Goal: Information Seeking & Learning: Learn about a topic

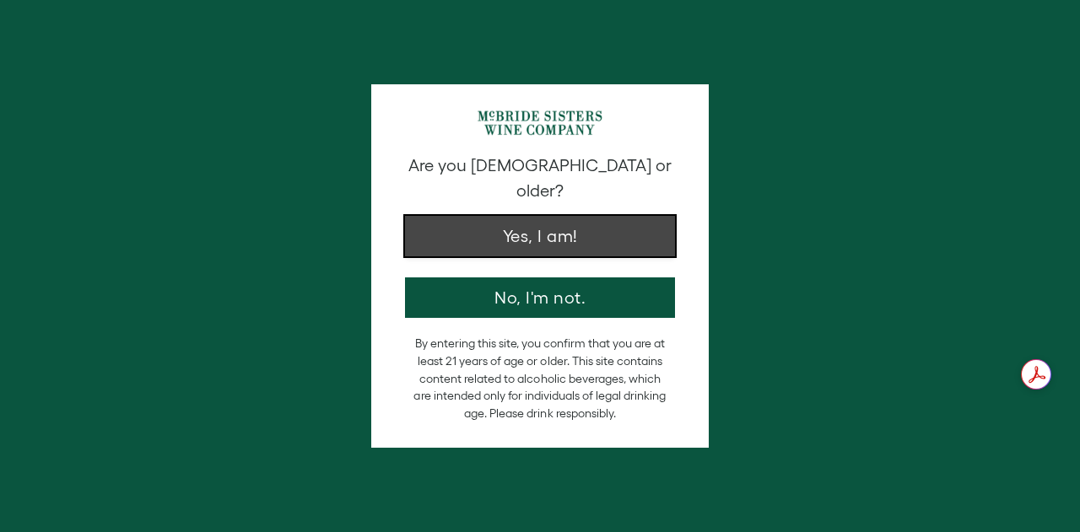
click at [608, 216] on button "Yes, I am!" at bounding box center [540, 236] width 270 height 41
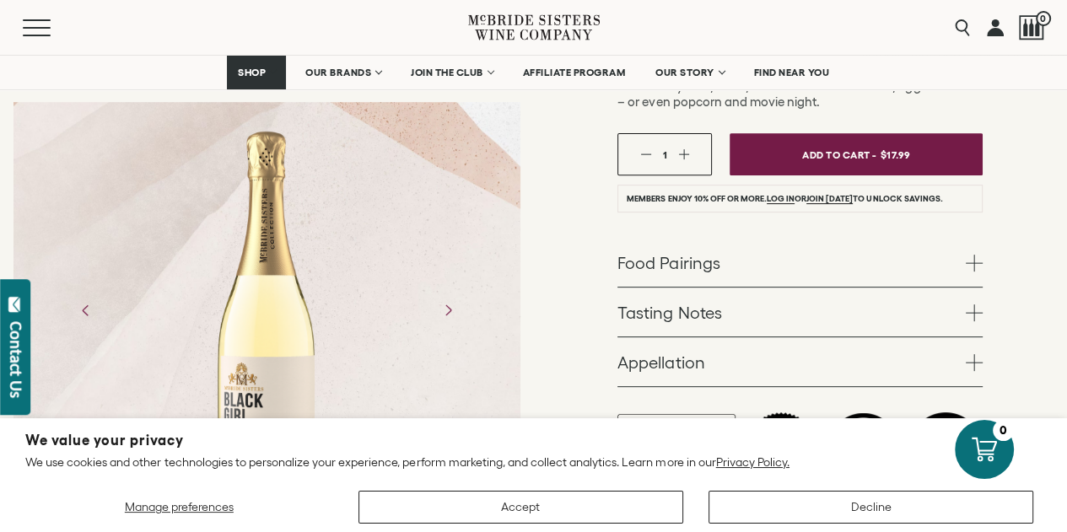
scroll to position [591, 0]
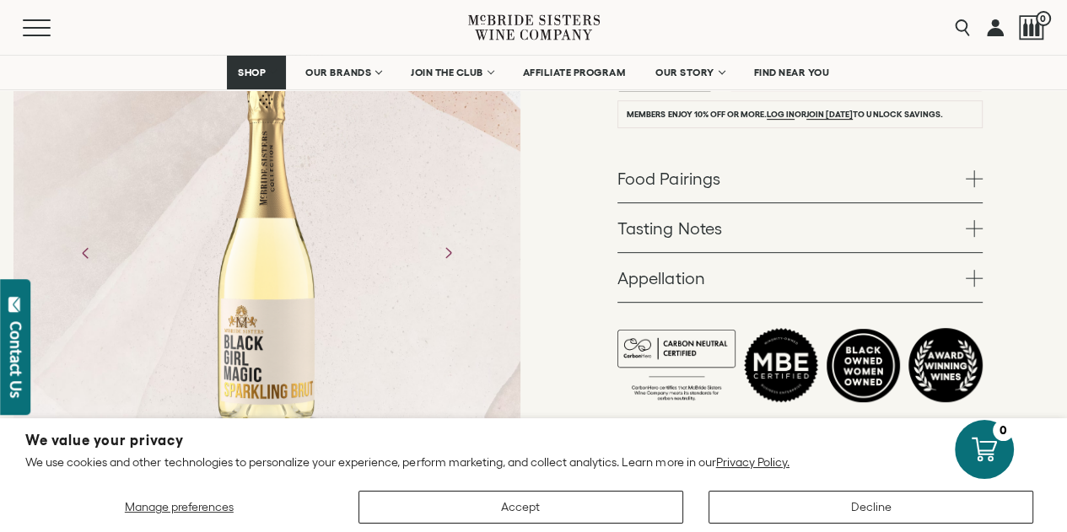
click at [960, 178] on link "Food Pairings" at bounding box center [800, 178] width 365 height 49
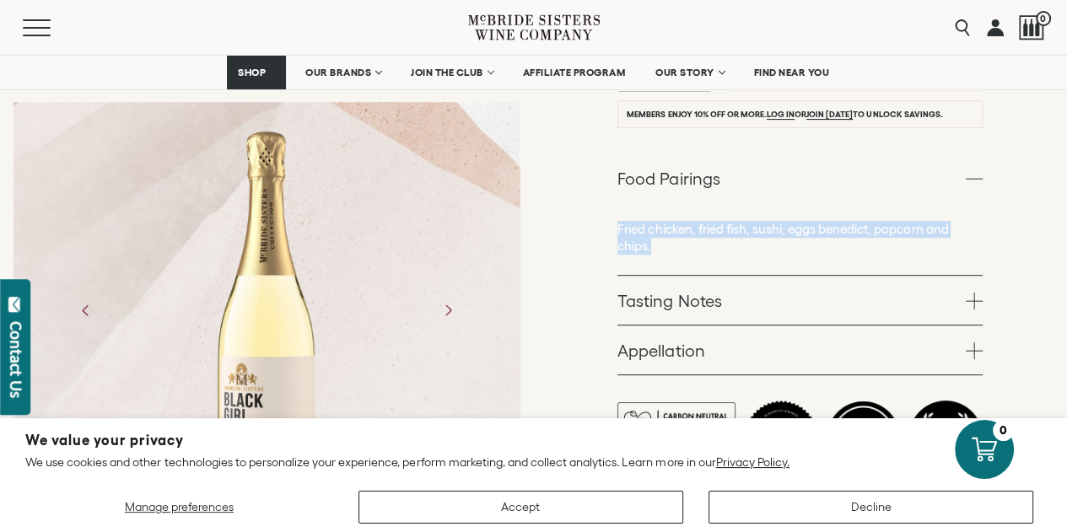
drag, startPoint x: 618, startPoint y: 232, endPoint x: 653, endPoint y: 245, distance: 37.6
click at [653, 245] on p "Fried chicken, fried fish, sushi, eggs benedict, popcorn and chips." at bounding box center [800, 238] width 365 height 34
copy p "Fried chicken, fried fish, sushi, eggs benedict, popcorn and chips."
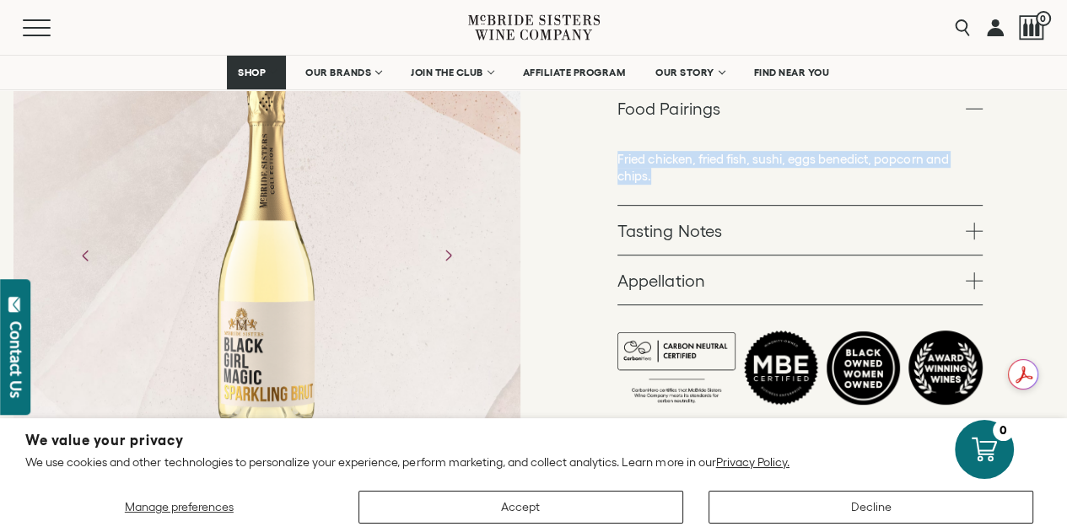
scroll to position [675, 0]
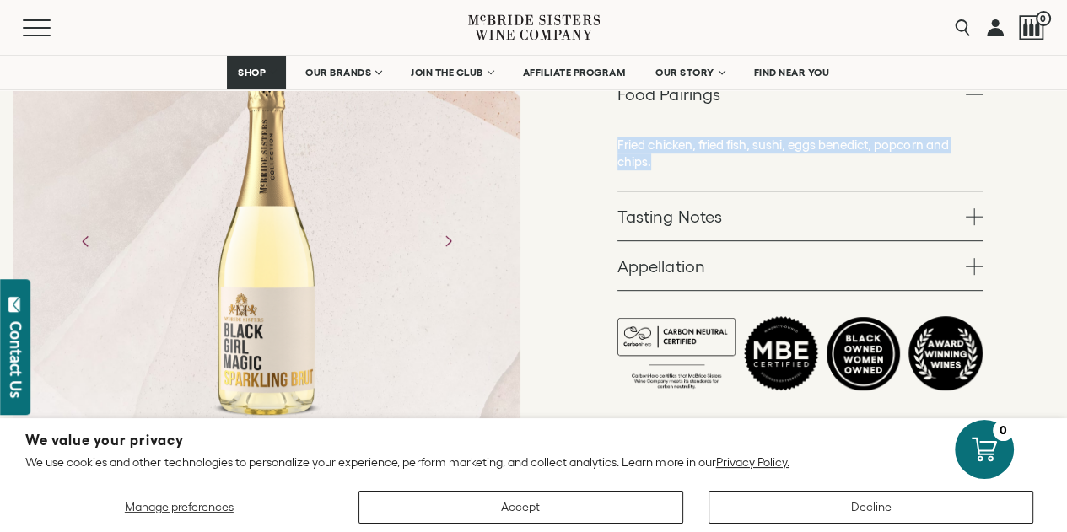
click at [867, 197] on link "Tasting Notes" at bounding box center [800, 216] width 365 height 49
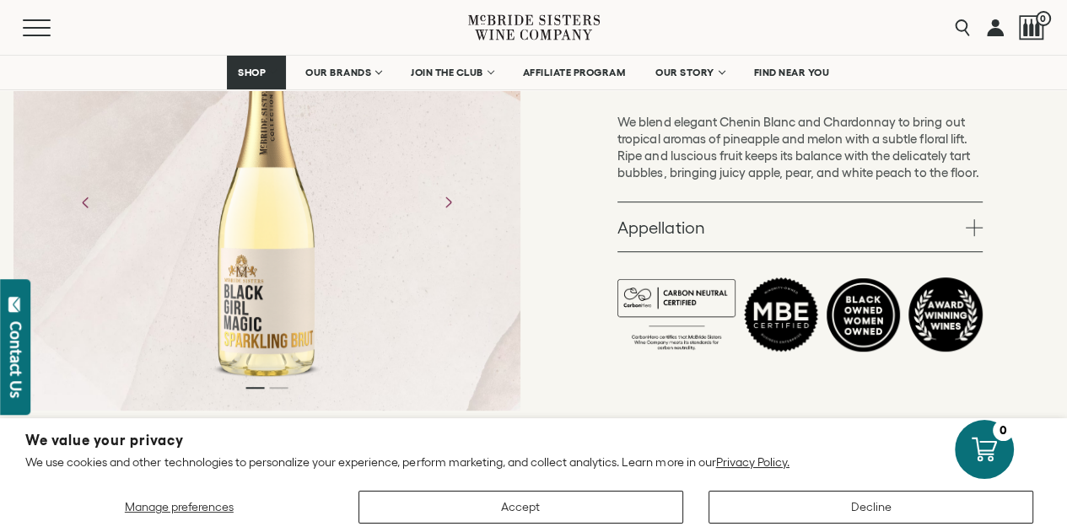
scroll to position [759, 0]
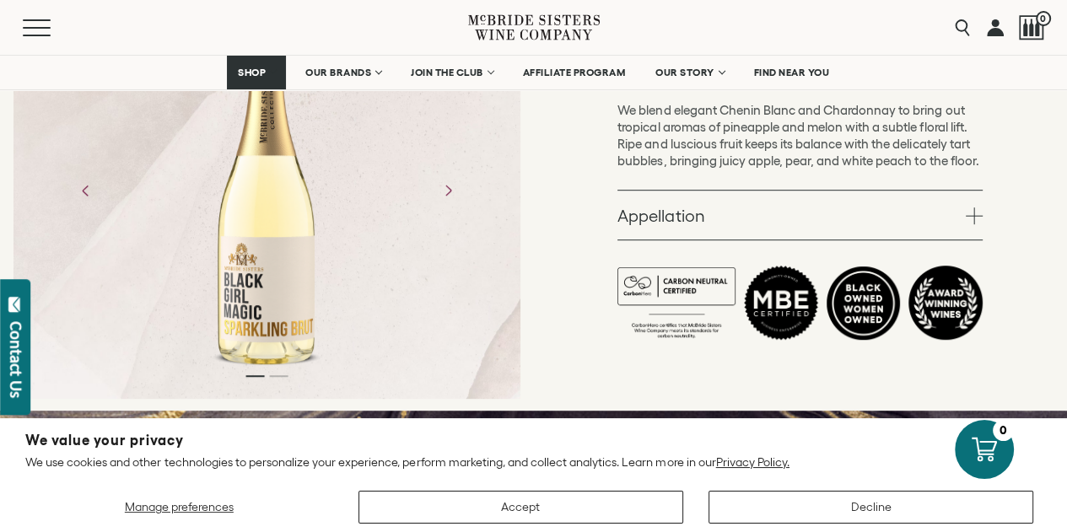
click at [852, 215] on link "Appellation" at bounding box center [800, 215] width 365 height 49
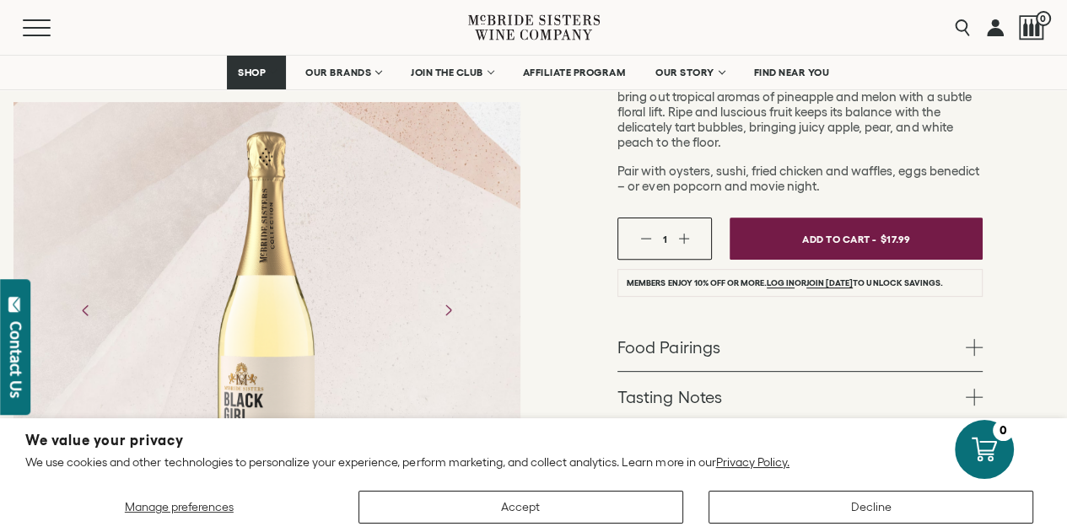
scroll to position [0, 0]
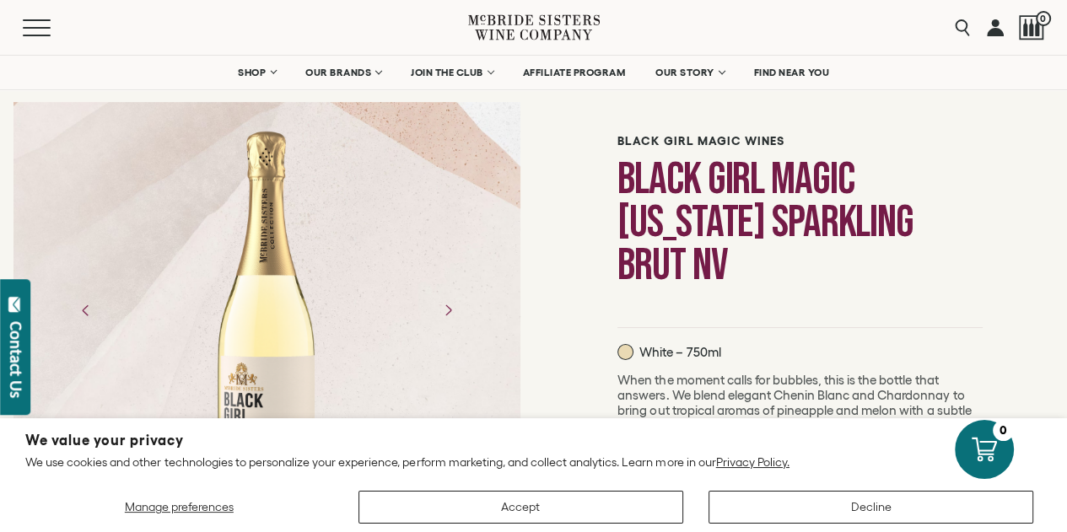
scroll to position [84, 0]
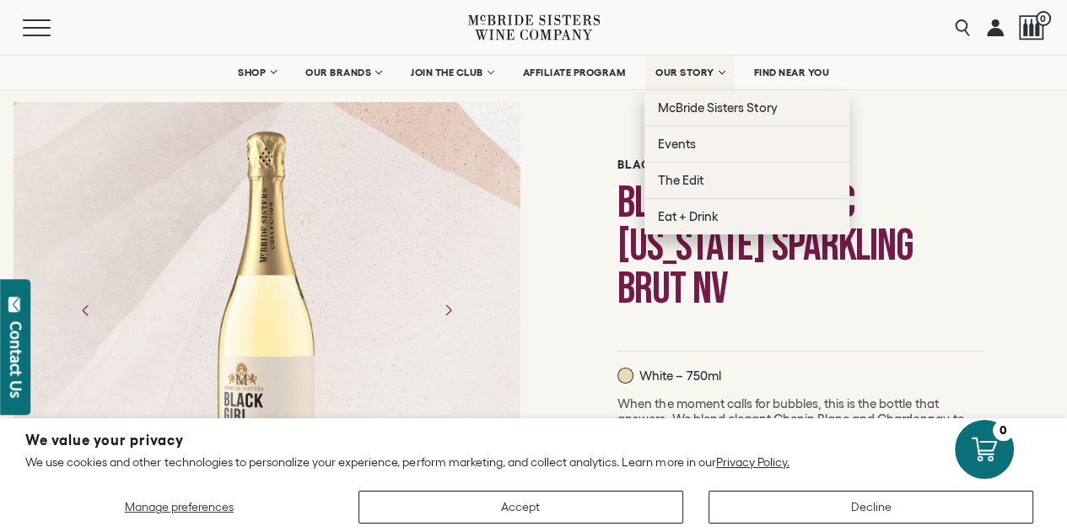
click at [664, 70] on span "OUR STORY" at bounding box center [685, 73] width 59 height 12
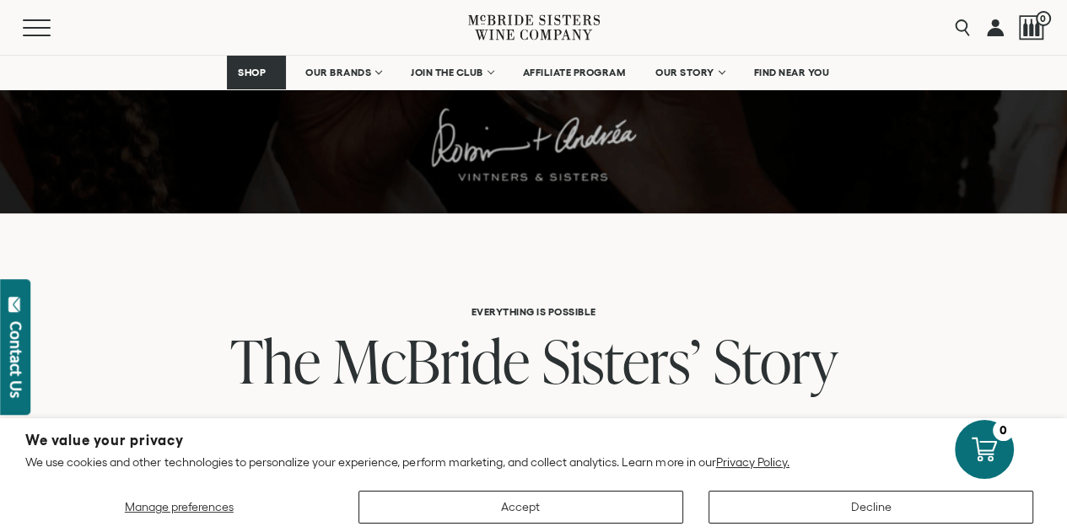
scroll to position [844, 0]
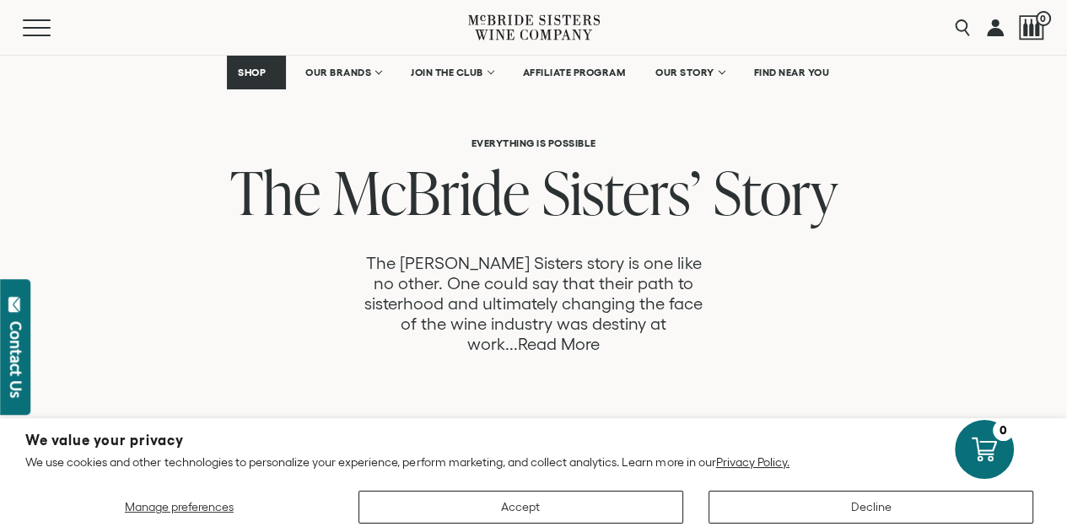
click at [600, 335] on link "Read More" at bounding box center [559, 344] width 82 height 19
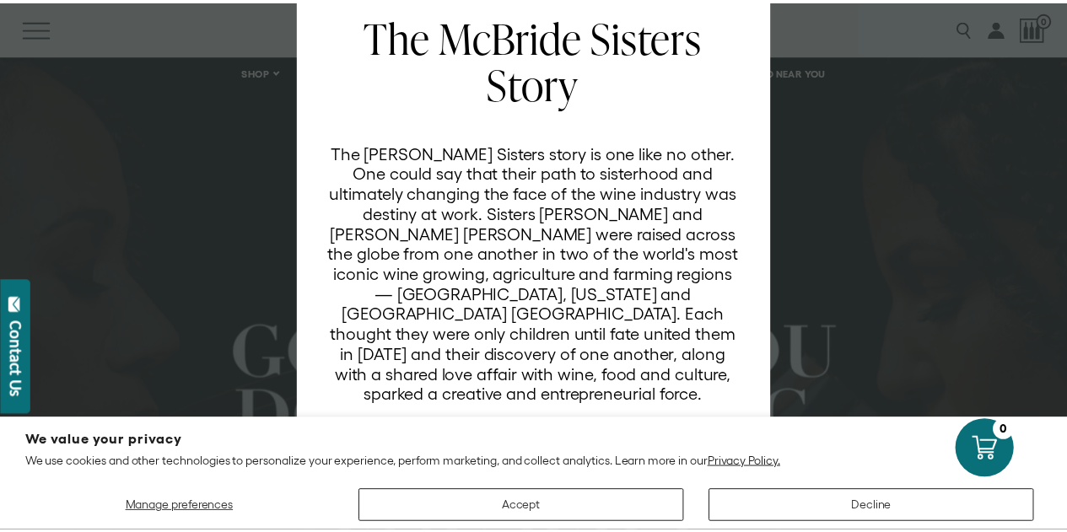
scroll to position [89, 0]
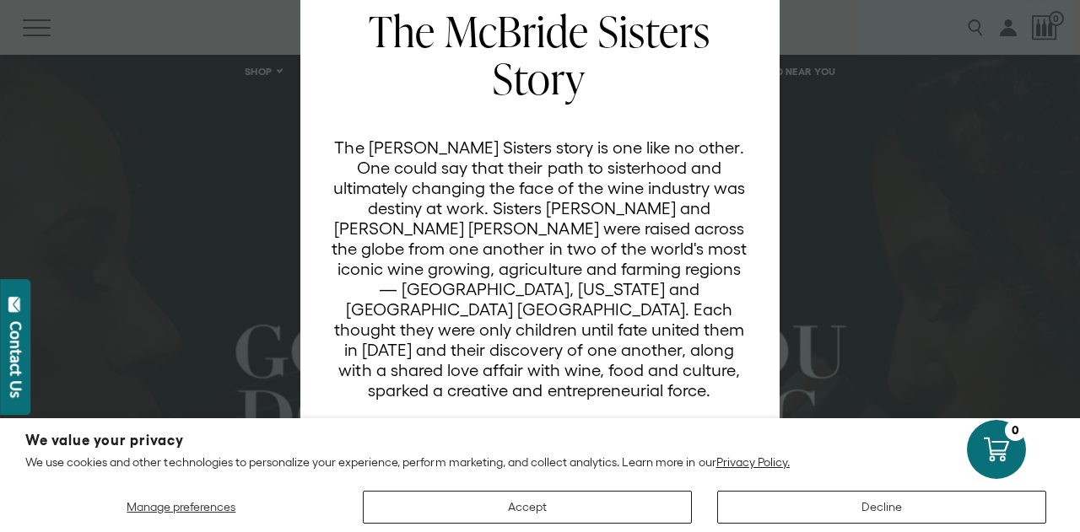
click at [894, 247] on div "EVERYTHING IS POSSIBLE The McBride Sisters Story The McBride Sisters story is o…" at bounding box center [540, 266] width 1080 height 532
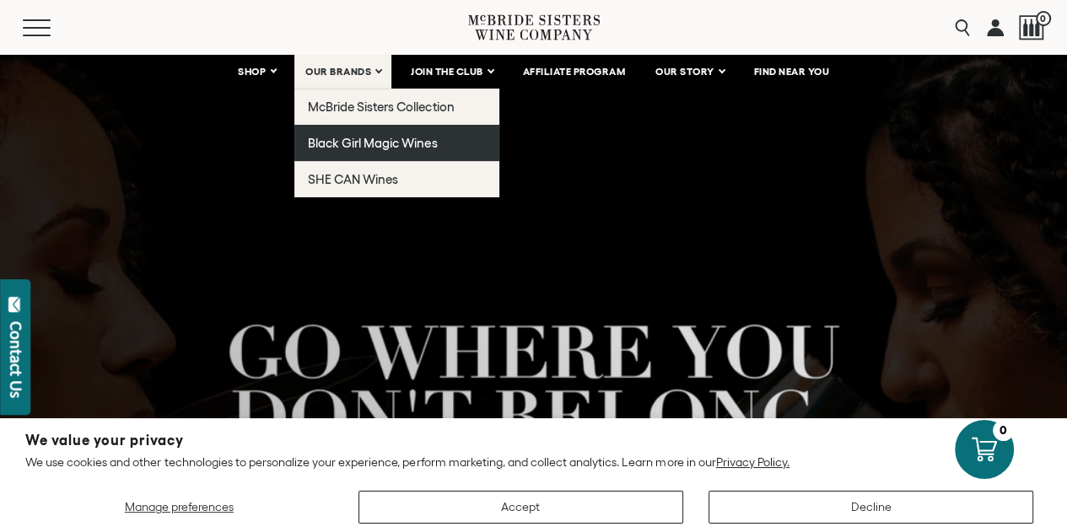
click at [356, 144] on span "Black Girl Magic Wines" at bounding box center [372, 143] width 129 height 14
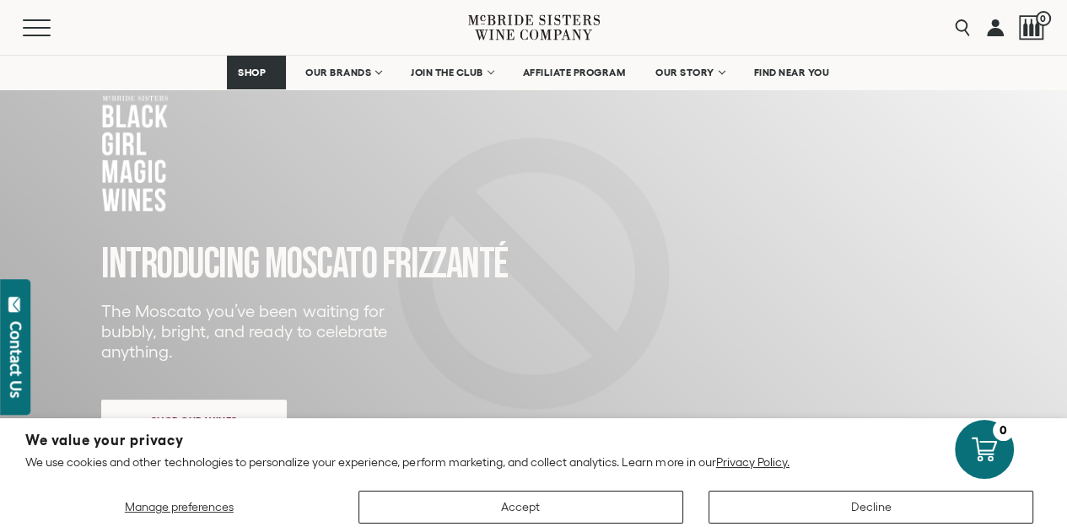
scroll to position [253, 0]
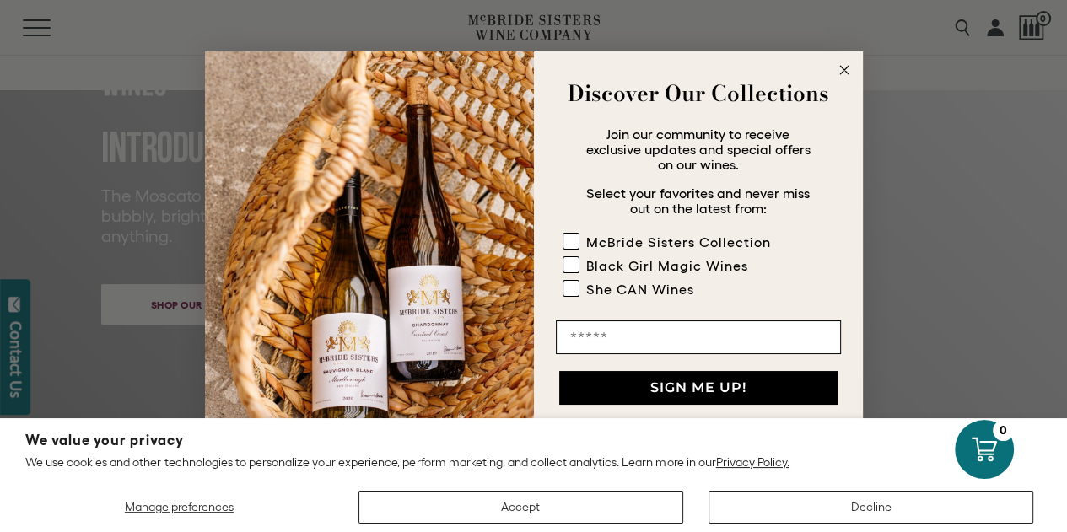
click at [849, 71] on circle "Close dialog" at bounding box center [844, 70] width 19 height 19
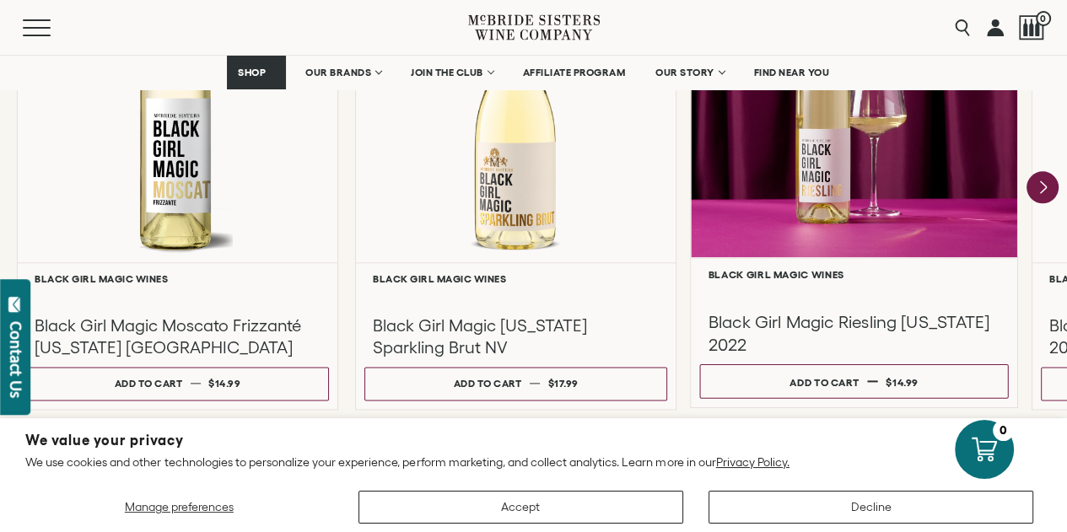
scroll to position [1603, 0]
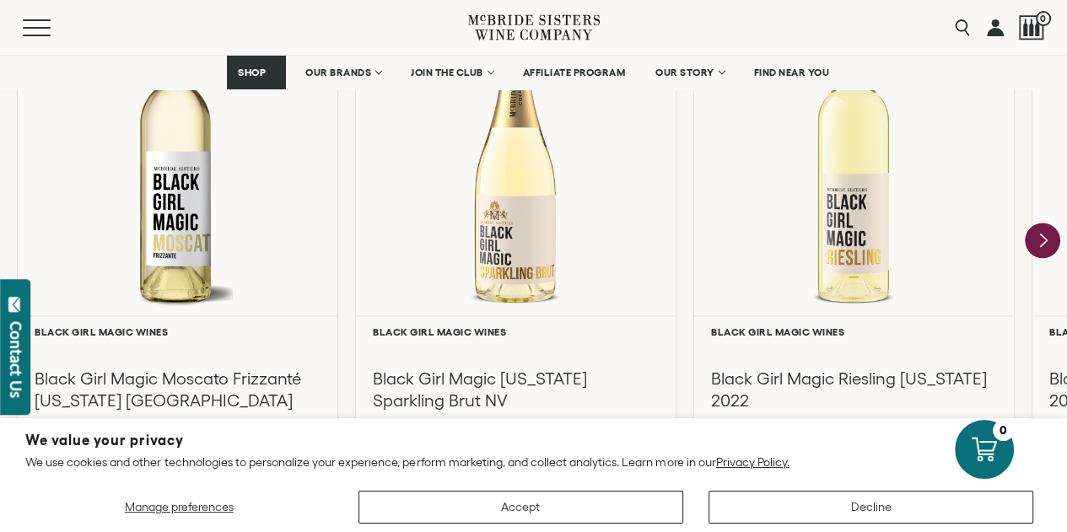
click at [1039, 235] on icon "Next" at bounding box center [1042, 241] width 35 height 35
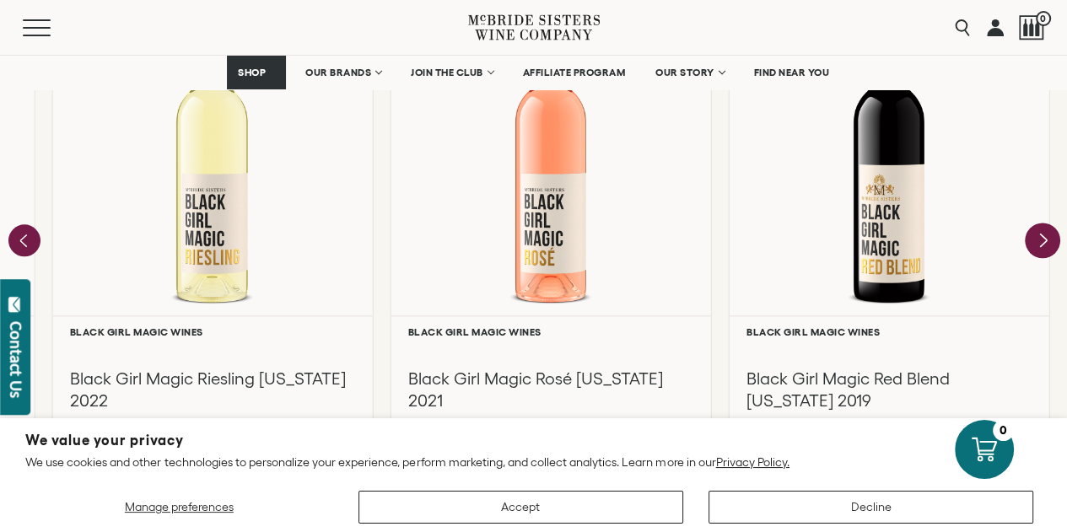
click at [0, 0] on div at bounding box center [0, 0] width 0 height 0
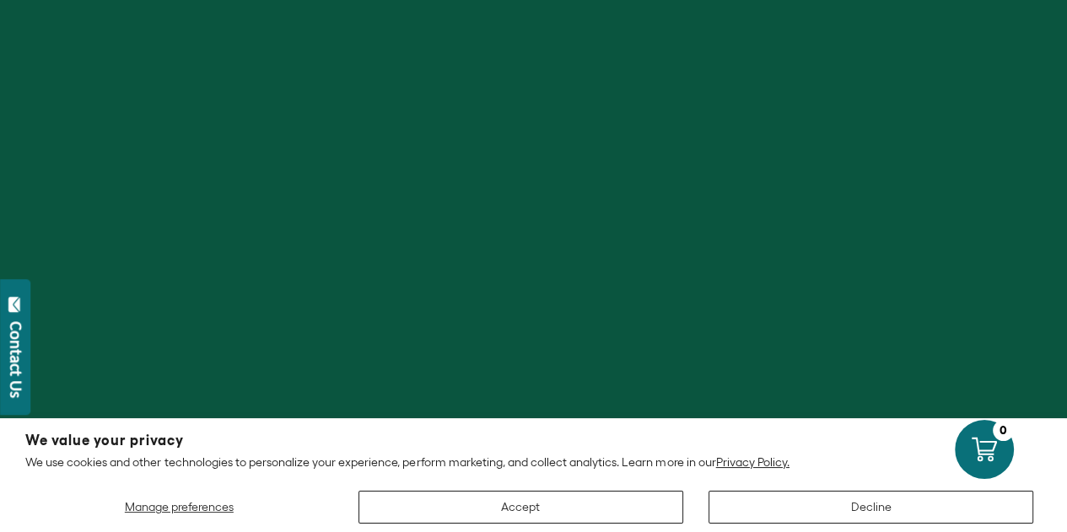
scroll to position [1603, 0]
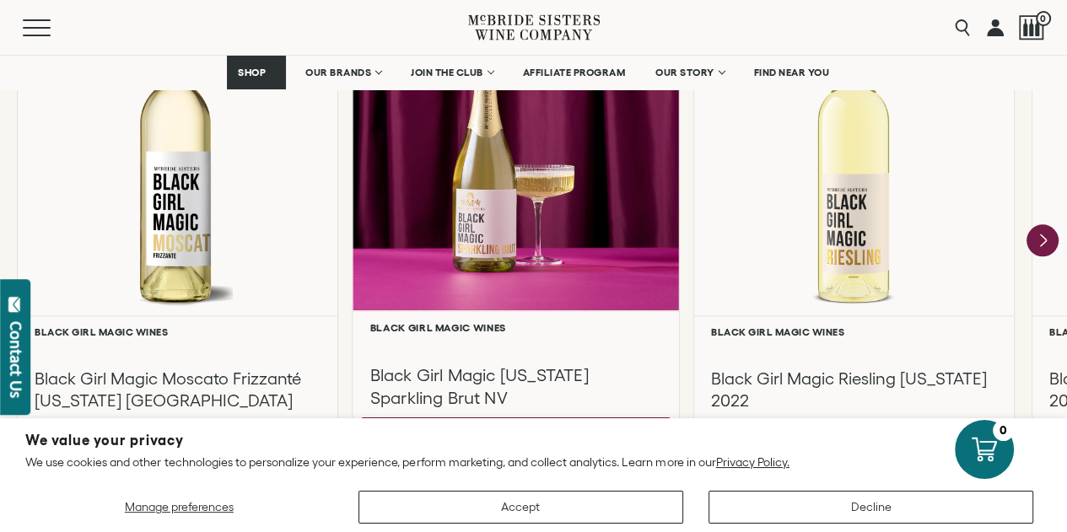
click at [440, 235] on div at bounding box center [516, 148] width 327 height 325
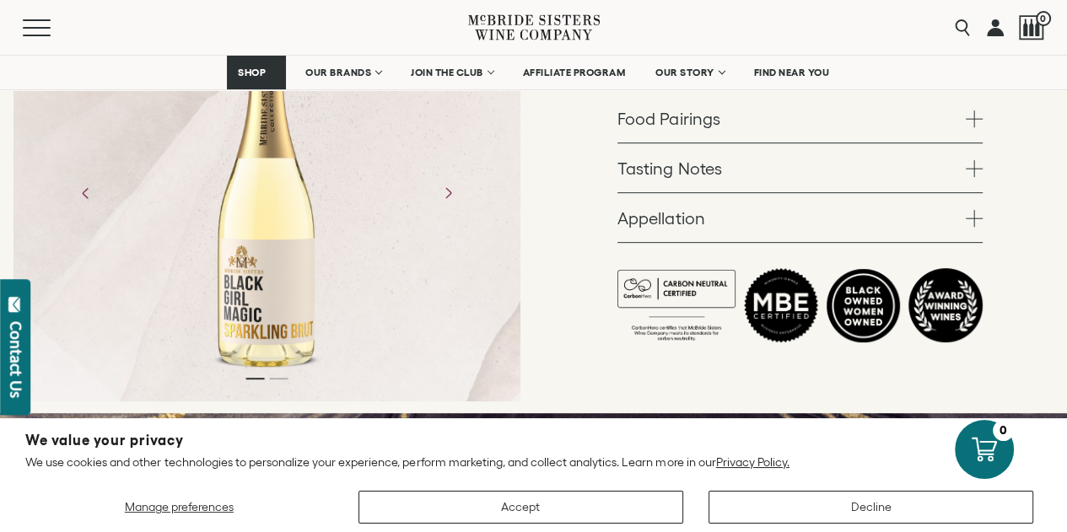
scroll to position [675, 0]
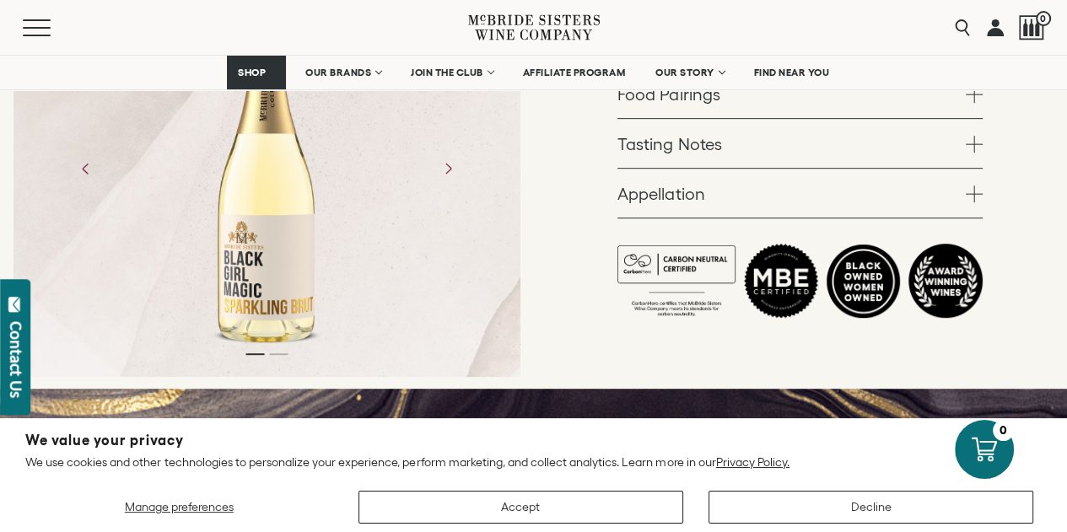
click at [649, 105] on link "Food Pairings" at bounding box center [800, 93] width 365 height 49
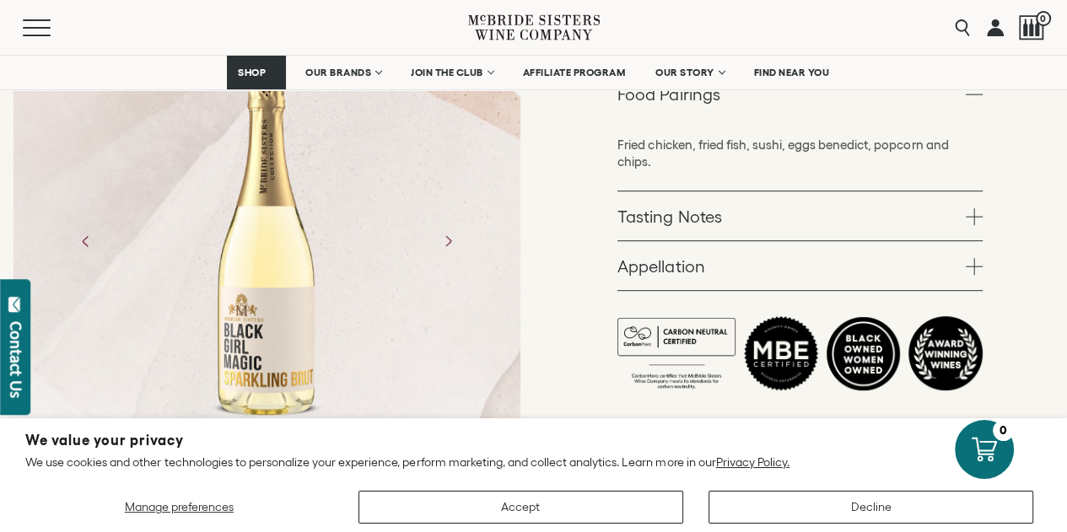
click at [621, 235] on link "Tasting Notes" at bounding box center [800, 216] width 365 height 49
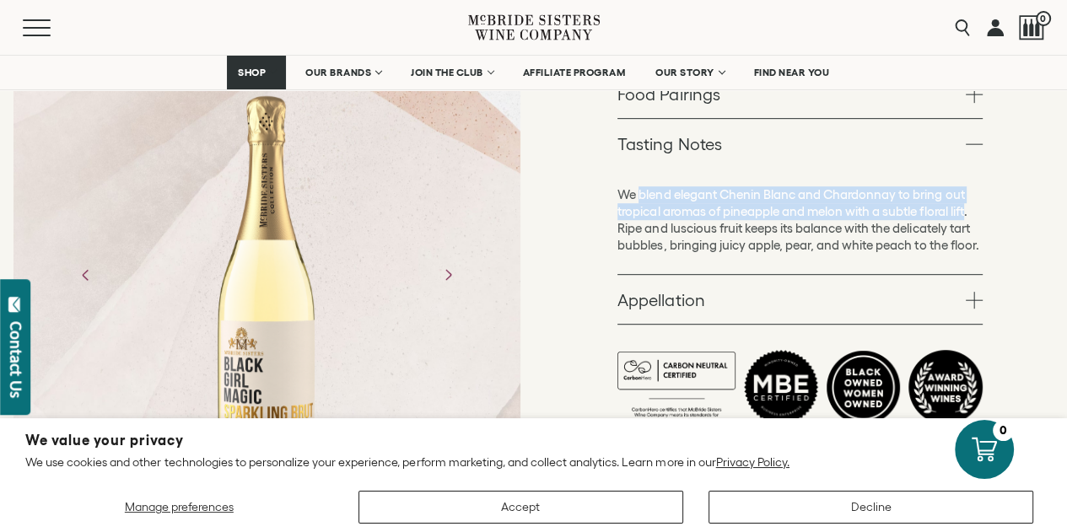
drag, startPoint x: 640, startPoint y: 192, endPoint x: 970, endPoint y: 210, distance: 331.3
click at [970, 210] on p "We blend elegant Chenin Blanc and Chardonnay to bring out tropical aromas of pi…" at bounding box center [800, 220] width 365 height 68
copy p "blend elegant Chenin Blanc and Chardonnay to bring out tropical aromas of pinea…"
